Goal: Navigation & Orientation: Understand site structure

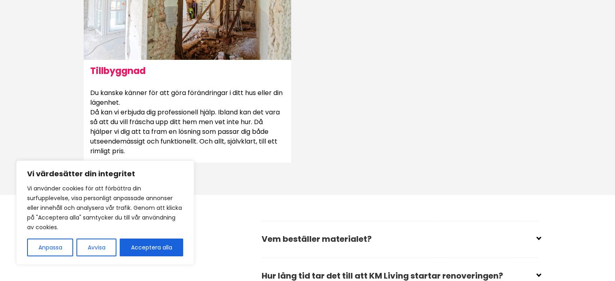
scroll to position [989, 0]
click at [152, 240] on button "Acceptera alla" at bounding box center [151, 247] width 63 height 18
checkbox input "true"
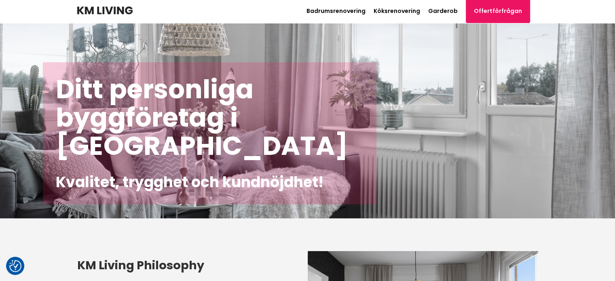
scroll to position [1, 0]
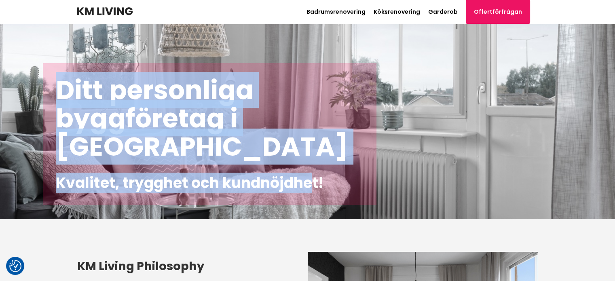
drag, startPoint x: 58, startPoint y: 92, endPoint x: 315, endPoint y: 175, distance: 269.8
click at [315, 175] on div "Ditt personliga byggföretag i [GEOGRAPHIC_DATA] Kvalitet, trygghet och kundnöjd…" at bounding box center [209, 134] width 333 height 142
click at [453, 11] on link "Garderob" at bounding box center [443, 12] width 30 height 8
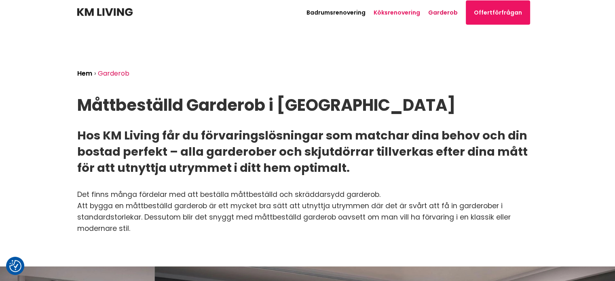
click at [393, 13] on link "Köksrenovering" at bounding box center [396, 12] width 46 height 8
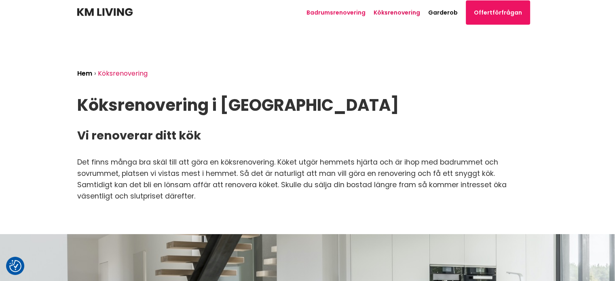
click at [348, 15] on link "Badrumsrenovering" at bounding box center [335, 12] width 59 height 8
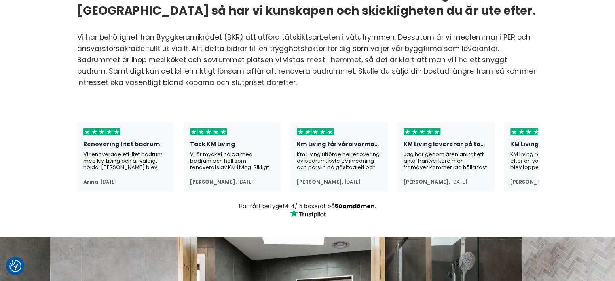
scroll to position [0, 73]
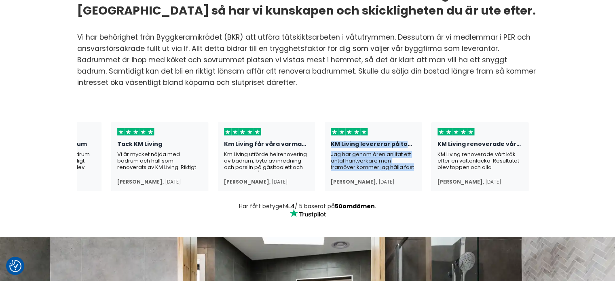
drag, startPoint x: 329, startPoint y: 124, endPoint x: 420, endPoint y: 151, distance: 94.0
click at [420, 151] on div "KM Living levererar på topp! Jag har genom åren anlitat ett antal hantverkare m…" at bounding box center [373, 156] width 97 height 69
click at [391, 151] on div "Jag har genom åren anlitat ett antal hantverkare men framöver kommer jag hålla …" at bounding box center [373, 161] width 85 height 20
drag, startPoint x: 402, startPoint y: 151, endPoint x: 353, endPoint y: 116, distance: 60.5
click at [353, 122] on div "KM Living levererar på topp! Jag har genom åren anlitat ett antal hantverkare m…" at bounding box center [373, 156] width 97 height 69
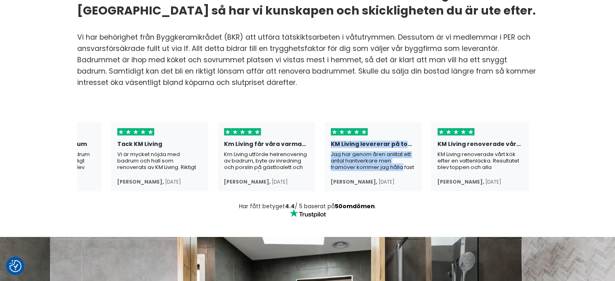
click at [353, 151] on div "Jag har genom åren anlitat ett antal hantverkare men framöver kommer jag hålla …" at bounding box center [373, 161] width 85 height 20
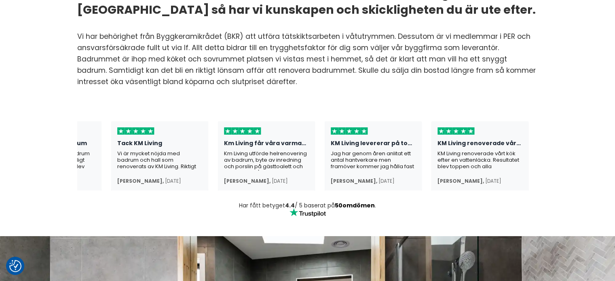
click at [375, 140] on div "KM Living levererar på topp!" at bounding box center [373, 145] width 85 height 11
click at [354, 178] on div "[PERSON_NAME] ," at bounding box center [354, 181] width 46 height 6
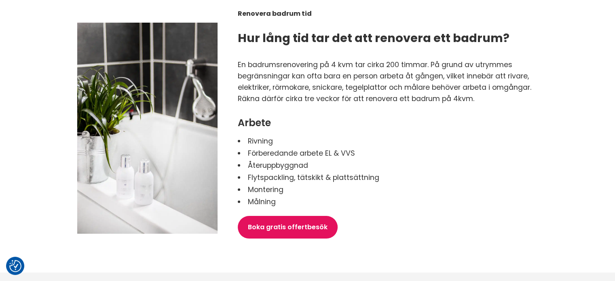
scroll to position [1207, 0]
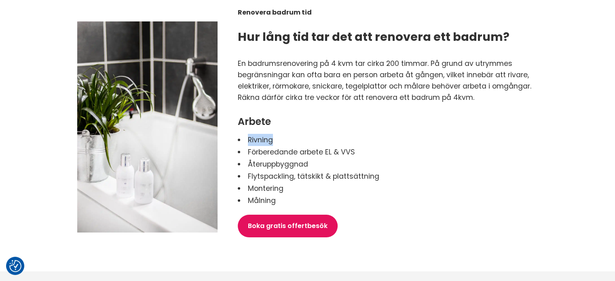
drag, startPoint x: 275, startPoint y: 132, endPoint x: 243, endPoint y: 131, distance: 32.3
click at [243, 134] on li "Rivning" at bounding box center [388, 140] width 300 height 12
click at [285, 158] on li "Återuppbyggnad" at bounding box center [388, 164] width 300 height 12
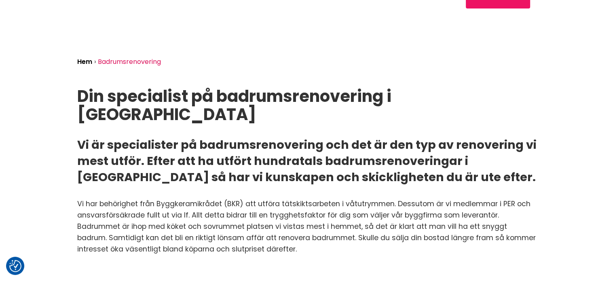
scroll to position [0, 0]
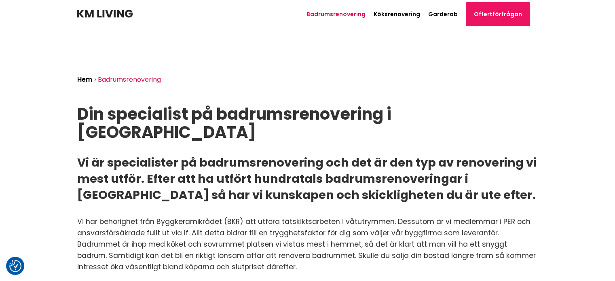
click at [327, 11] on link "Badrumsrenovering" at bounding box center [335, 14] width 59 height 8
click at [102, 15] on img at bounding box center [104, 14] width 55 height 8
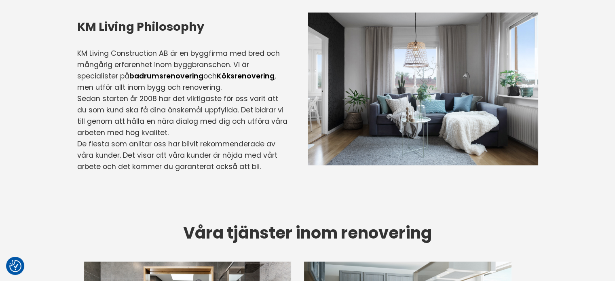
scroll to position [244, 0]
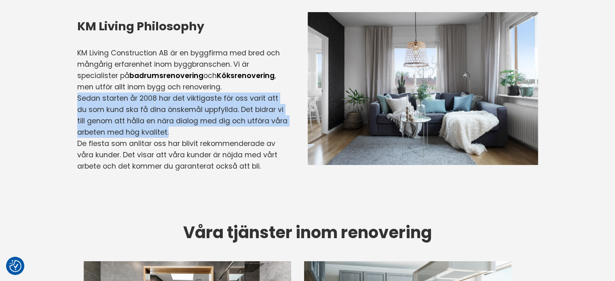
drag, startPoint x: 77, startPoint y: 97, endPoint x: 194, endPoint y: 130, distance: 121.5
click at [194, 130] on p "Sedan starten år 2008 har det viktigaste för oss varit att du som kund ska få d…" at bounding box center [182, 115] width 210 height 45
click at [188, 137] on p "Sedan starten år 2008 har det viktigaste för oss varit att du som kund ska få d…" at bounding box center [182, 115] width 210 height 45
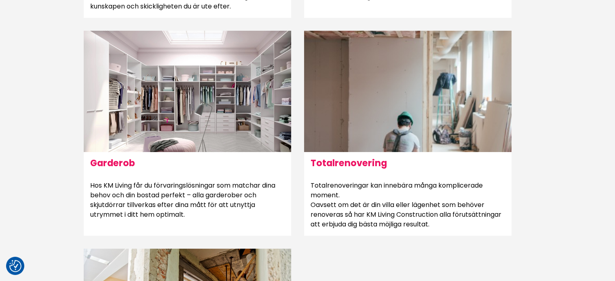
scroll to position [683, 0]
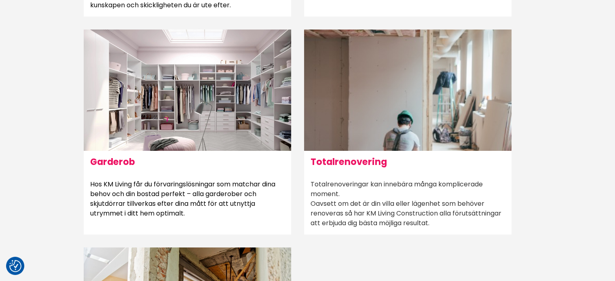
click at [345, 111] on div at bounding box center [407, 90] width 207 height 121
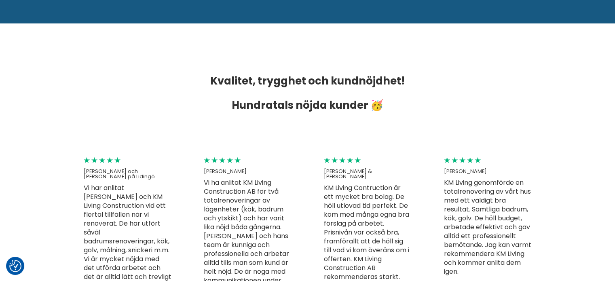
scroll to position [1237, 0]
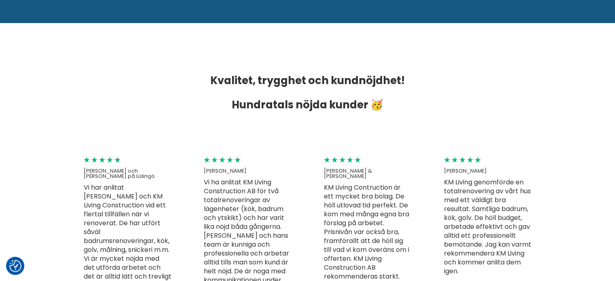
click at [350, 105] on h3 "Kvalitet, trygghet och kundnöjdhet! Hundratals nöjda kunder 🥳" at bounding box center [307, 92] width 461 height 49
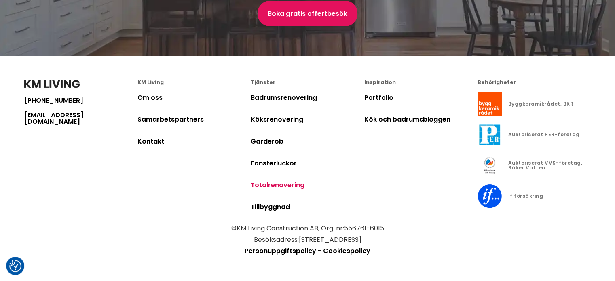
scroll to position [1898, 0]
click at [176, 120] on link "Samarbetspartners" at bounding box center [170, 119] width 66 height 9
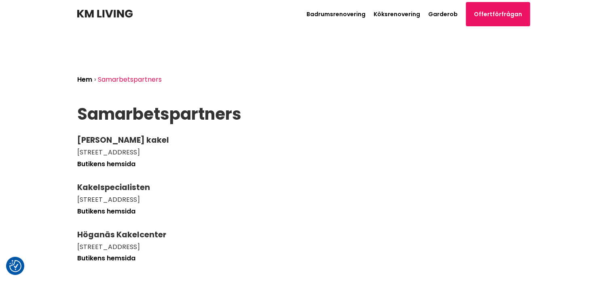
drag, startPoint x: 74, startPoint y: 13, endPoint x: 96, endPoint y: 13, distance: 22.2
click at [96, 13] on div "Badrumsrenovering Köksrenovering Garderob Offertförfrågan Path [PHONE_NUMBER] H…" at bounding box center [307, 264] width 615 height 529
click at [96, 13] on img at bounding box center [104, 14] width 55 height 8
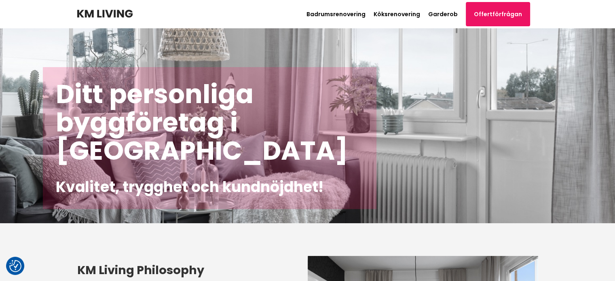
click at [91, 14] on img at bounding box center [104, 14] width 55 height 8
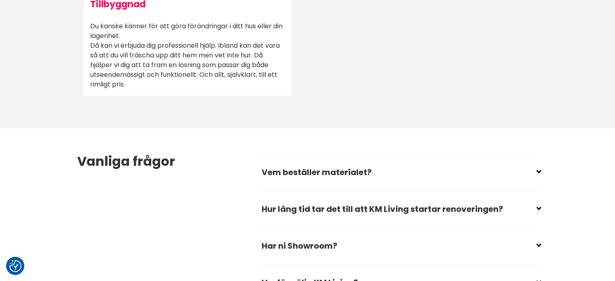
scroll to position [1059, 0]
